Goal: Task Accomplishment & Management: Complete application form

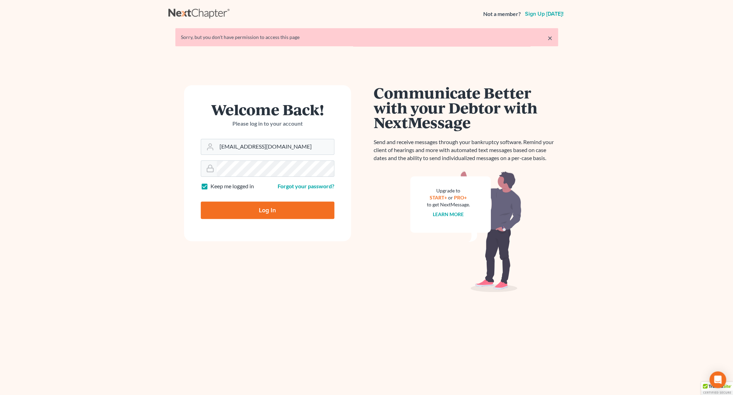
click at [265, 209] on input "Log In" at bounding box center [268, 209] width 134 height 17
type input "Thinking..."
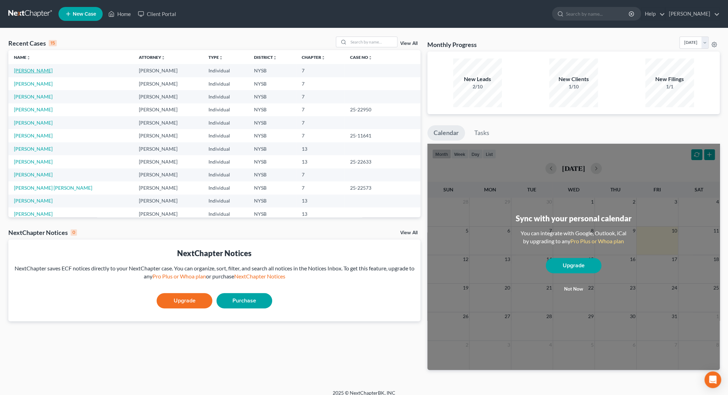
click at [45, 73] on link "[PERSON_NAME]" at bounding box center [33, 70] width 39 height 6
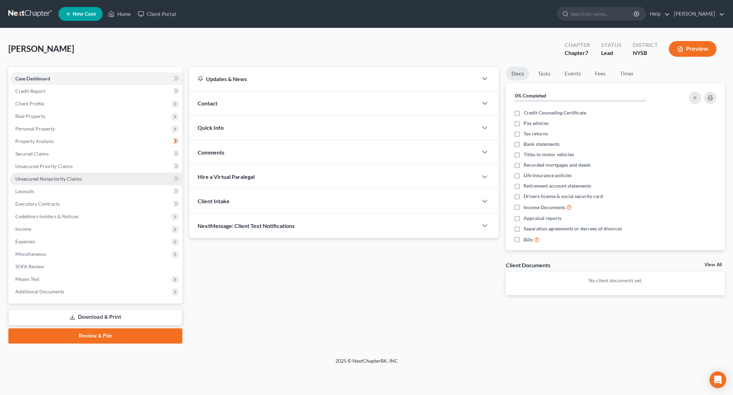
click at [48, 180] on span "Unsecured Nonpriority Claims" at bounding box center [48, 179] width 66 height 6
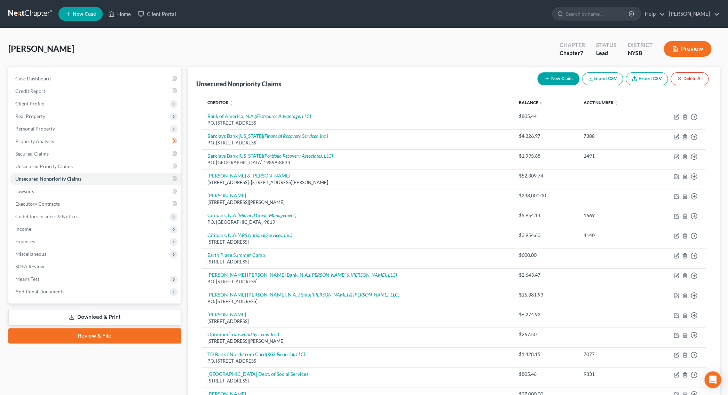
click at [550, 80] on button "New Claim" at bounding box center [558, 78] width 42 height 13
select select "0"
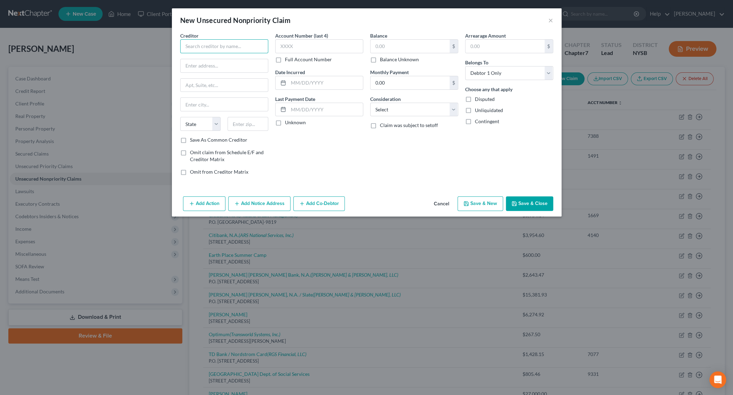
click at [250, 47] on input "text" at bounding box center [224, 46] width 88 height 14
type input "[PERSON_NAME] & [PERSON_NAME], LLP"
click at [392, 48] on input "text" at bounding box center [410, 46] width 79 height 13
type input "829.25"
click at [255, 127] on input "text" at bounding box center [248, 124] width 41 height 14
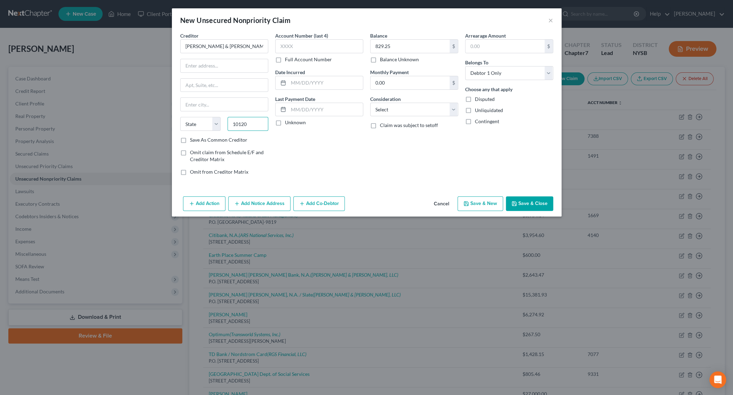
type input "10120"
type input "[US_STATE]"
select select "35"
click at [236, 63] on input "text" at bounding box center [224, 65] width 87 height 13
type input "[STREET_ADDRESS]"
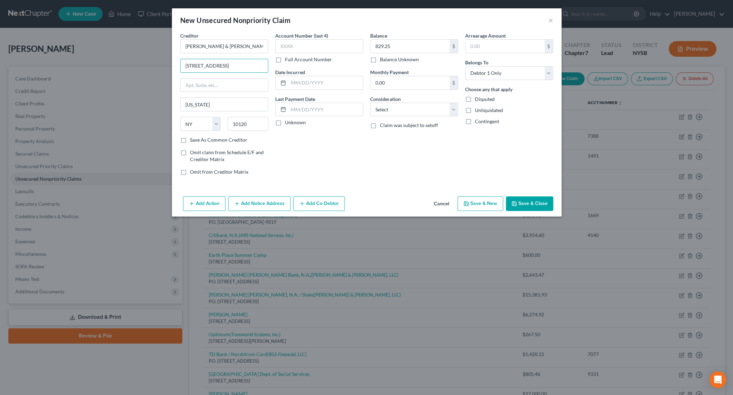
click at [523, 206] on button "Save & Close" at bounding box center [529, 203] width 47 height 15
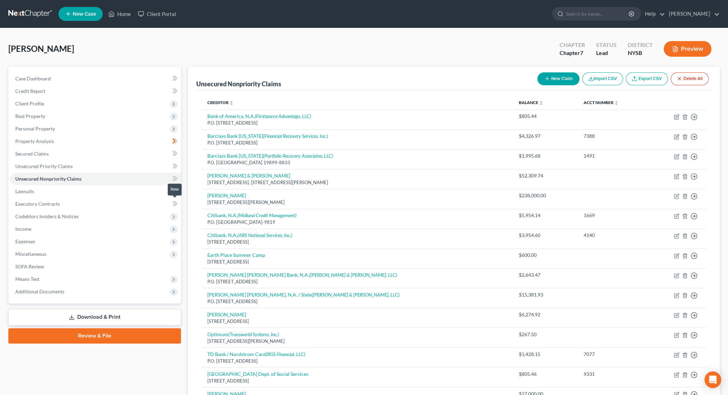
click at [174, 202] on icon at bounding box center [173, 203] width 3 height 5
click at [61, 201] on link "Executory Contracts" at bounding box center [95, 204] width 171 height 13
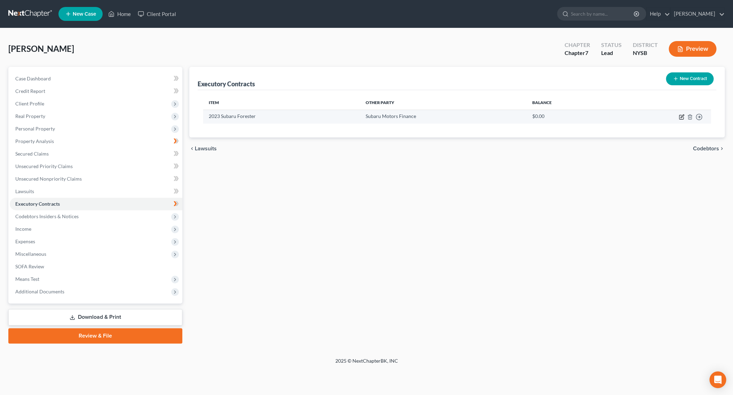
click at [681, 116] on icon "button" at bounding box center [682, 117] width 6 height 6
select select "45"
select select "0"
select select "1"
select select "0"
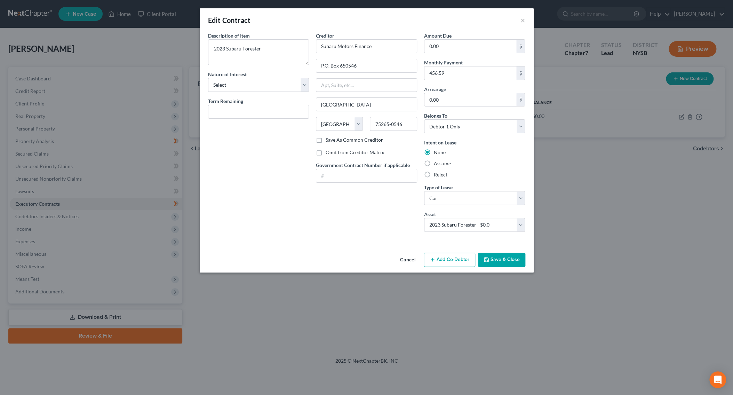
click at [441, 166] on label "Assume" at bounding box center [442, 163] width 17 height 7
click at [441, 165] on input "Assume" at bounding box center [439, 162] width 5 height 5
radio input "true"
click at [487, 260] on icon "button" at bounding box center [487, 260] width 6 height 6
